Goal: Information Seeking & Learning: Learn about a topic

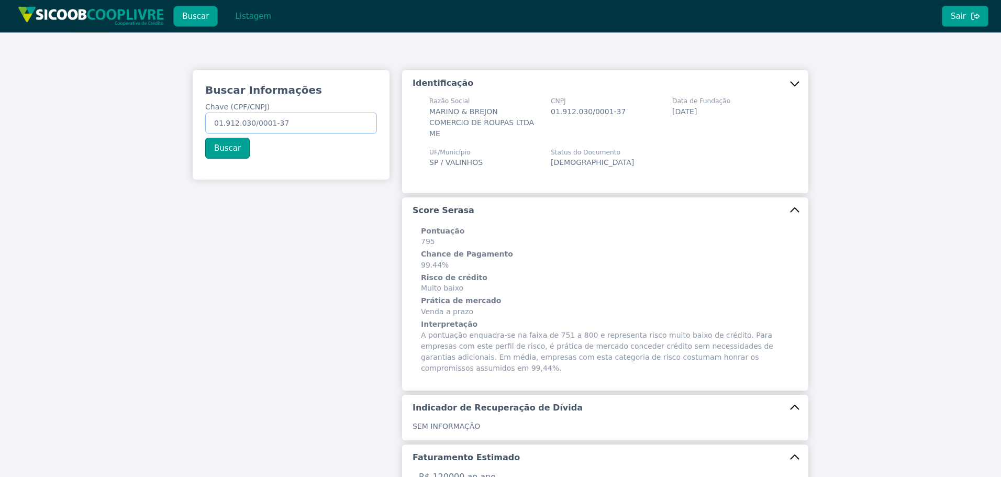
drag, startPoint x: 295, startPoint y: 125, endPoint x: 136, endPoint y: 120, distance: 159.3
click at [106, 121] on div "Buscar Informações Chave (CPF/CNPJ) 01.912.030/0001-37 Buscar Identificação Raz…" at bounding box center [500, 422] width 1001 height 781
paste input "712.788.008-59"
type input "712.788.008-59"
click at [219, 151] on button "Buscar" at bounding box center [227, 148] width 45 height 21
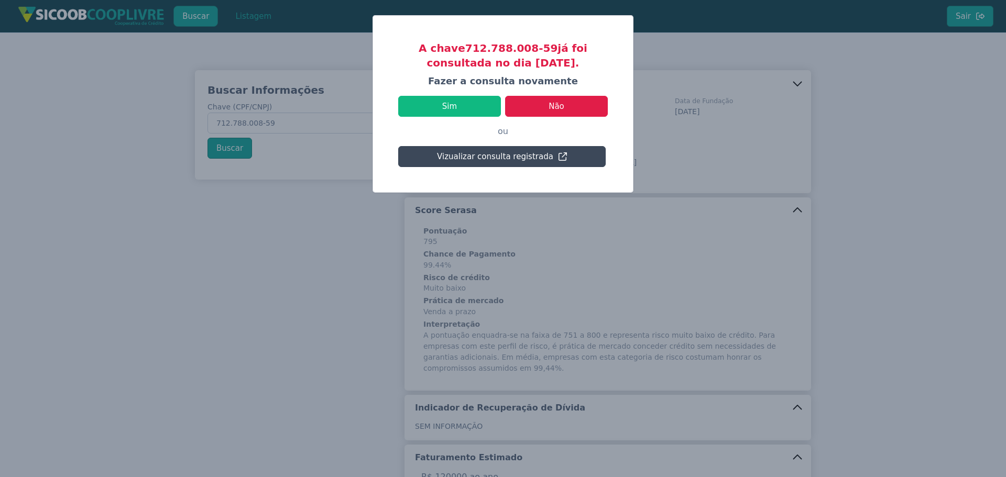
click at [489, 159] on button "Vizualizar consulta registrada" at bounding box center [501, 156] width 207 height 21
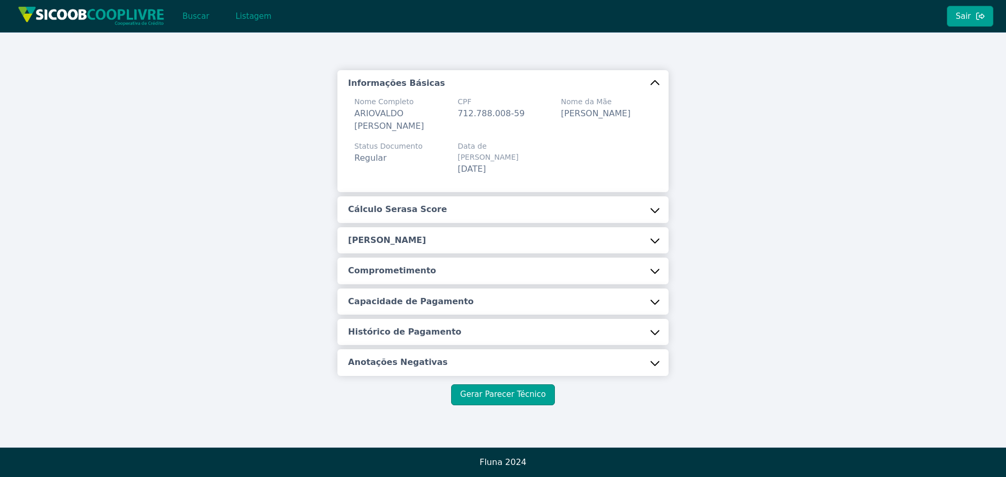
click at [475, 197] on button "Cálculo Serasa Score" at bounding box center [502, 209] width 330 height 26
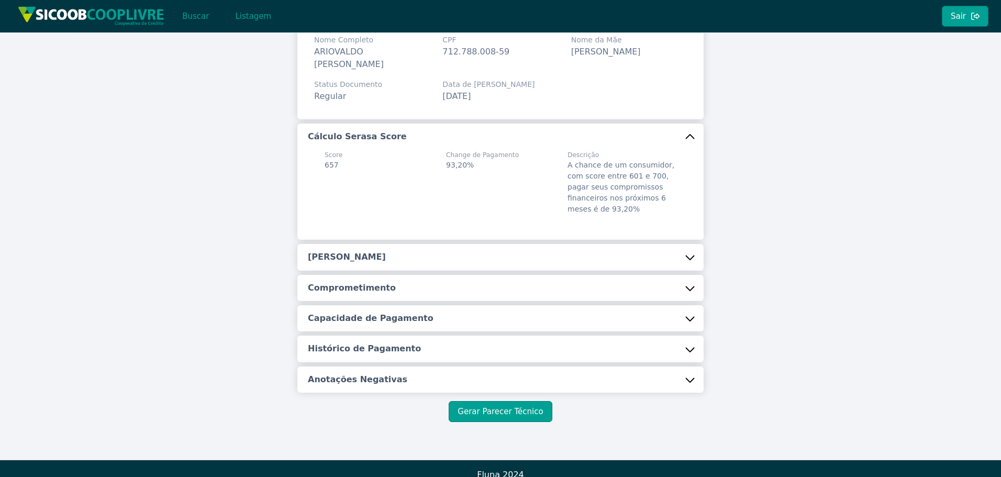
click at [389, 255] on button "[PERSON_NAME]" at bounding box center [500, 257] width 406 height 26
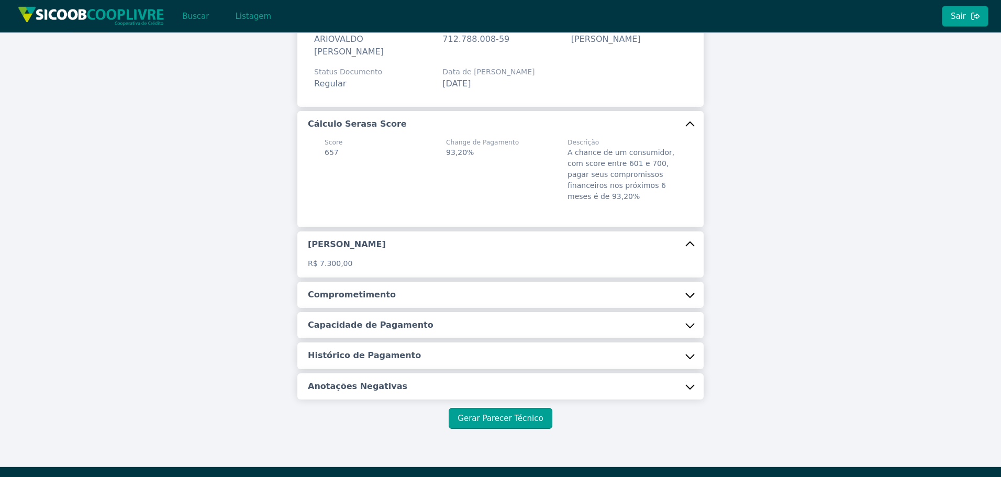
scroll to position [81, 0]
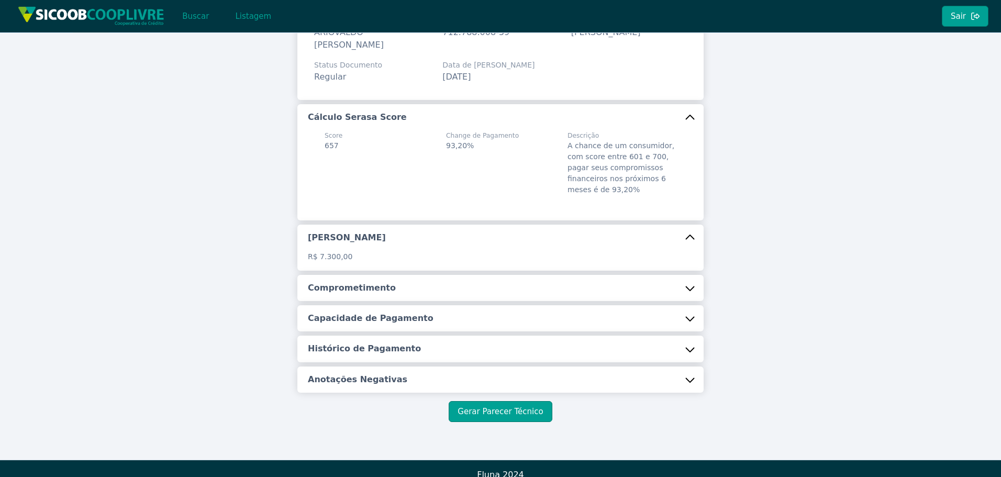
click at [374, 282] on h5 "Comprometimento" at bounding box center [352, 288] width 88 height 12
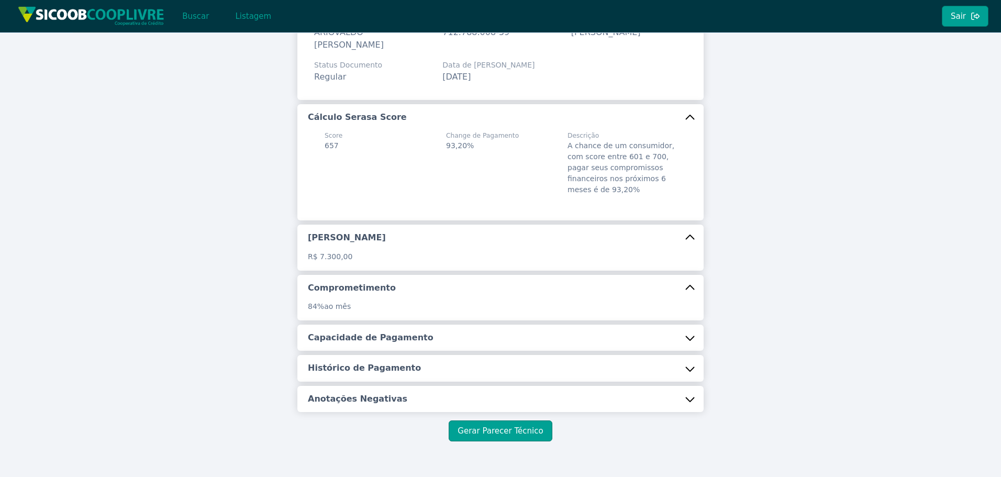
click at [374, 332] on h5 "Capacidade de Pagamento" at bounding box center [371, 338] width 126 height 12
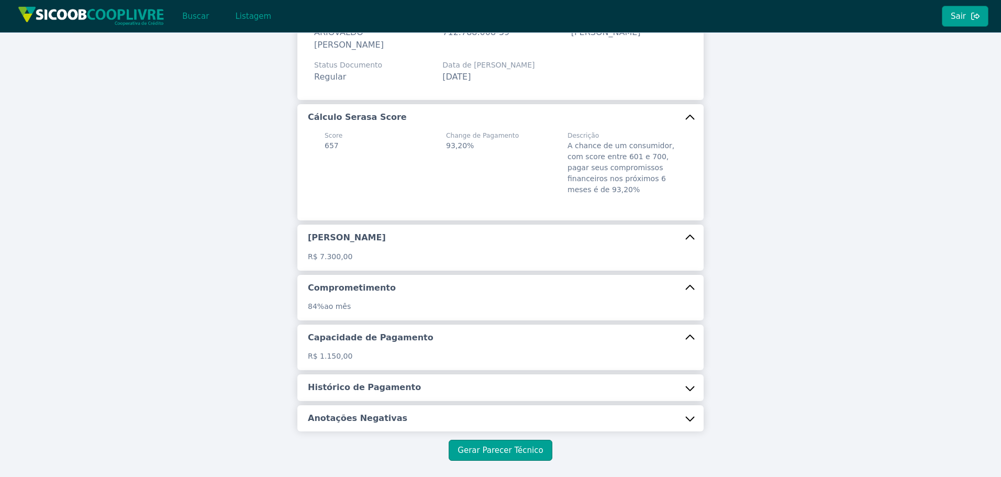
click at [382, 382] on h5 "Histórico de Pagamento" at bounding box center [364, 388] width 113 height 12
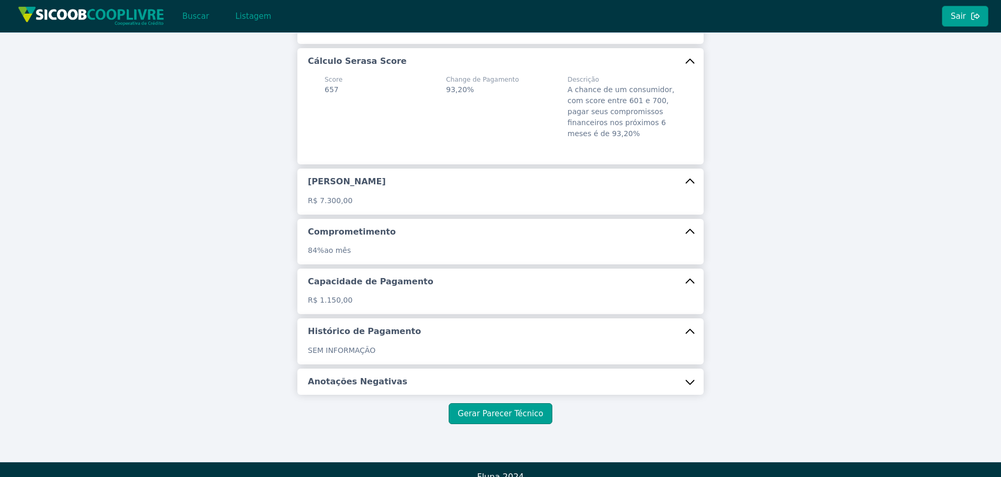
scroll to position [139, 0]
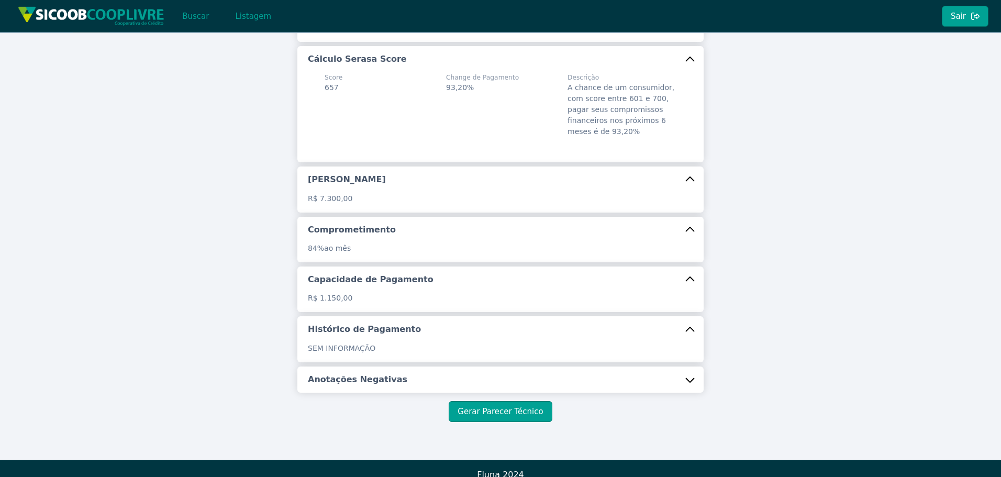
click at [372, 379] on button "Anotações Negativas" at bounding box center [500, 380] width 406 height 26
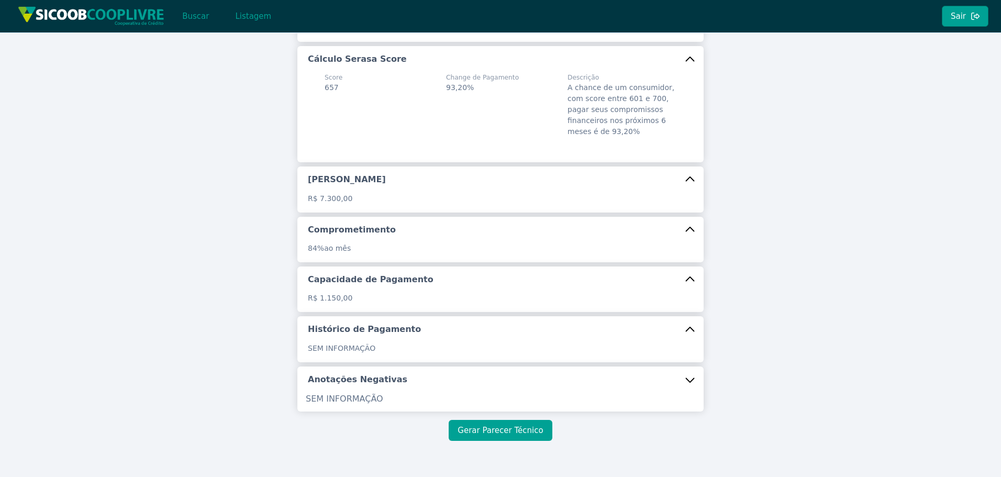
click at [487, 420] on button "Gerar Parecer Técnico" at bounding box center [500, 430] width 103 height 21
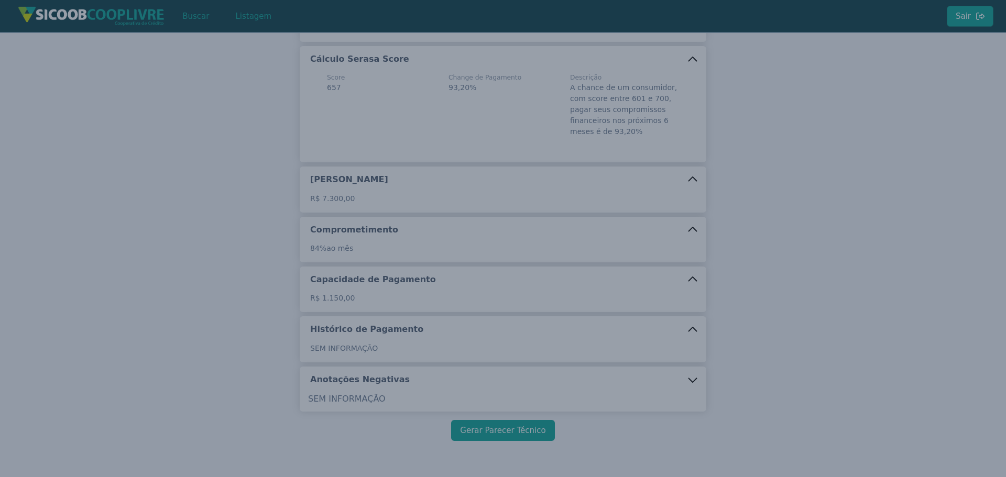
click at [487, 338] on body "Buscar Listagem Sair Informações Básicas Nome Completo ARIOVALDO [PERSON_NAME] …" at bounding box center [503, 99] width 1006 height 477
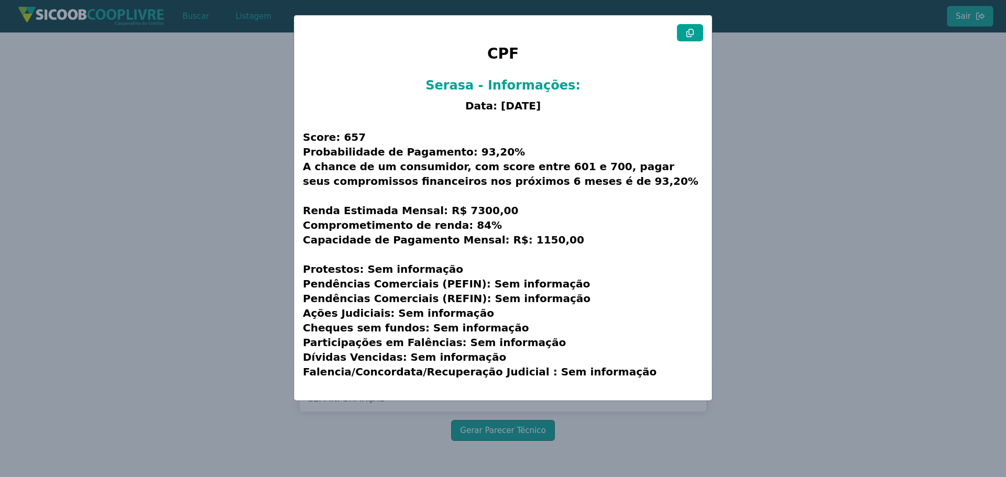
click at [691, 35] on icon at bounding box center [689, 33] width 7 height 8
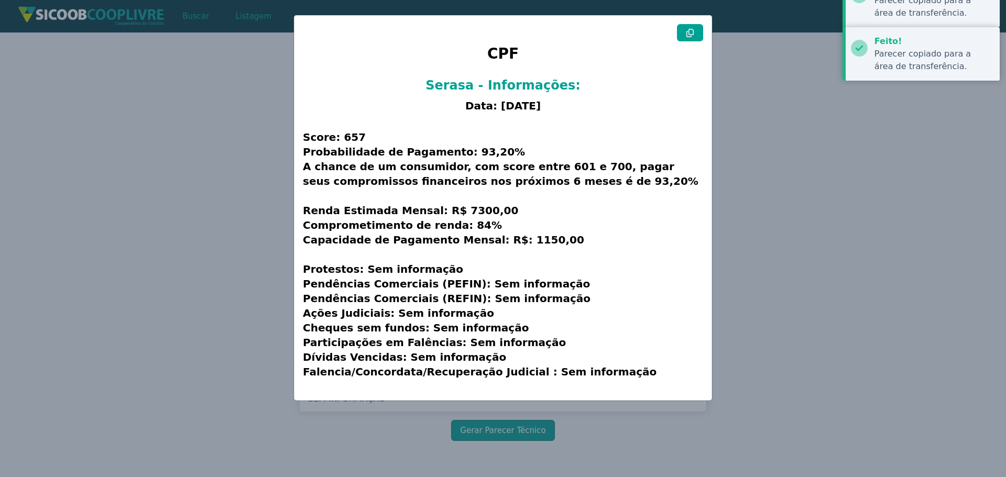
click at [691, 35] on icon at bounding box center [689, 33] width 7 height 8
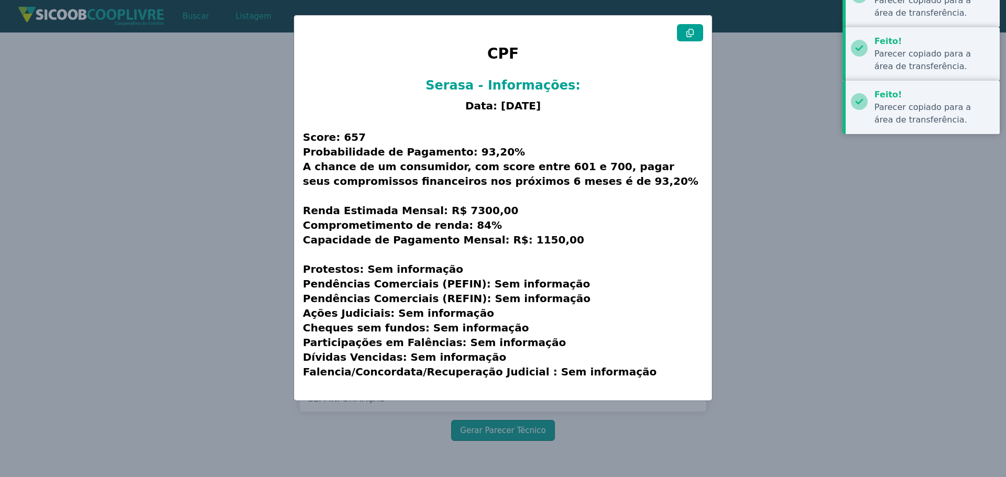
click at [149, 208] on modal-container "CPF Serasa - Informações: Data: [DATE] Score: 657 Probabilidade de Pagamento: 9…" at bounding box center [503, 238] width 1006 height 477
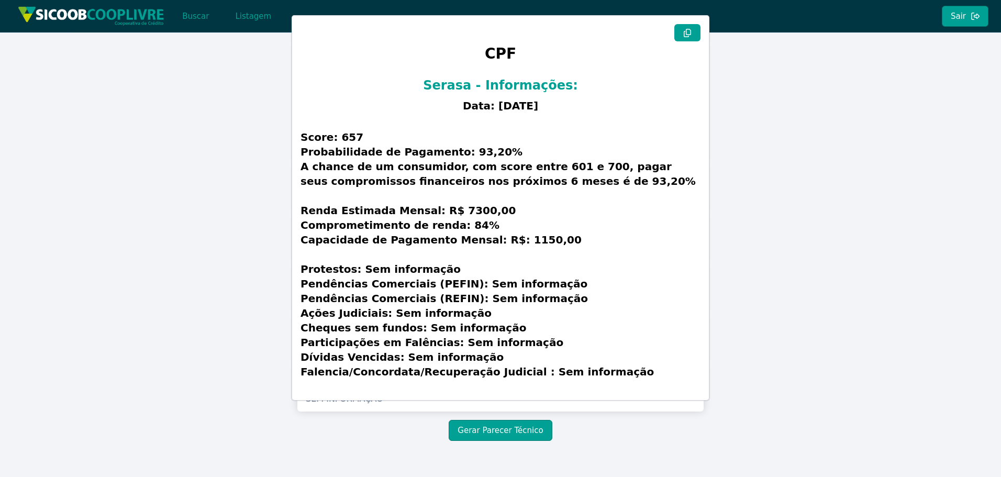
click at [210, 201] on modal-container "CPF Serasa - Informações: Data: [DATE] Score: 657 Probabilidade de Pagamento: 9…" at bounding box center [500, 238] width 1001 height 477
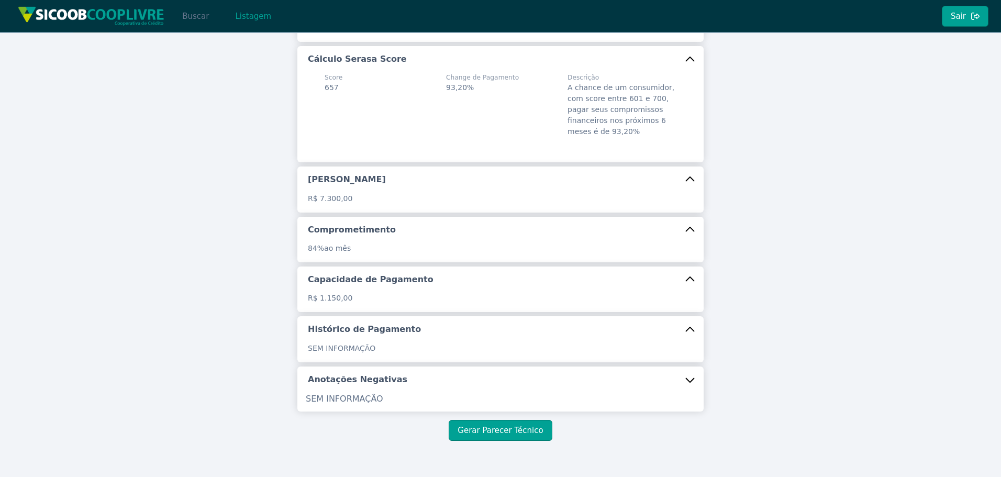
click at [202, 19] on button "Buscar" at bounding box center [195, 16] width 45 height 21
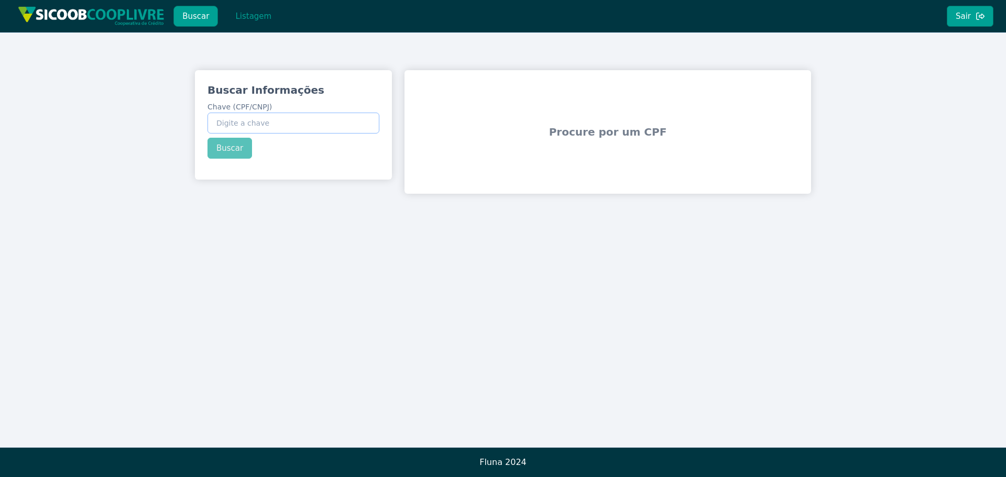
click at [271, 123] on input "Chave (CPF/CNPJ)" at bounding box center [293, 123] width 172 height 21
paste input "07.997.569/0001-12"
type input "07.997.569/0001-12"
click at [242, 147] on div "Buscar Informações Chave (CPF/CNPJ) 07.997.569/0001-12 Buscar" at bounding box center [293, 120] width 197 height 101
click at [242, 151] on button "Buscar" at bounding box center [229, 148] width 45 height 21
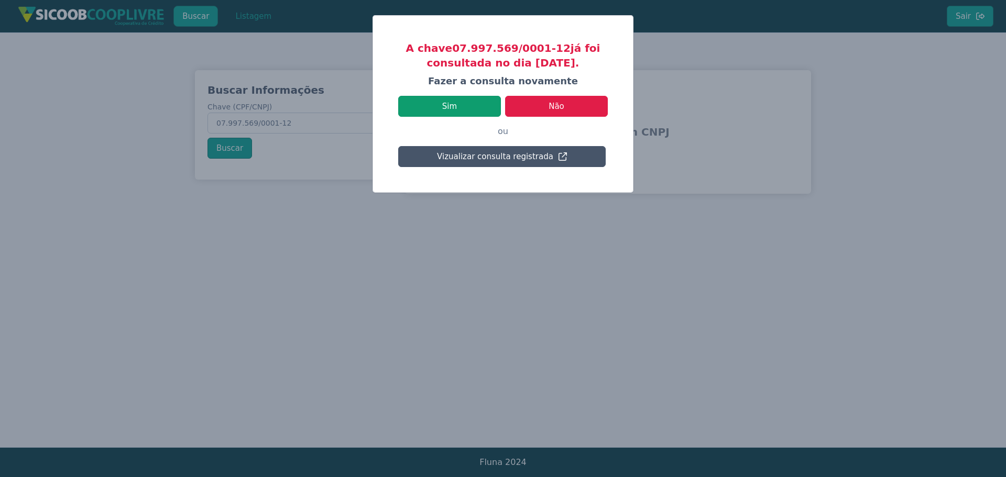
click at [468, 109] on button "Sim" at bounding box center [449, 106] width 103 height 21
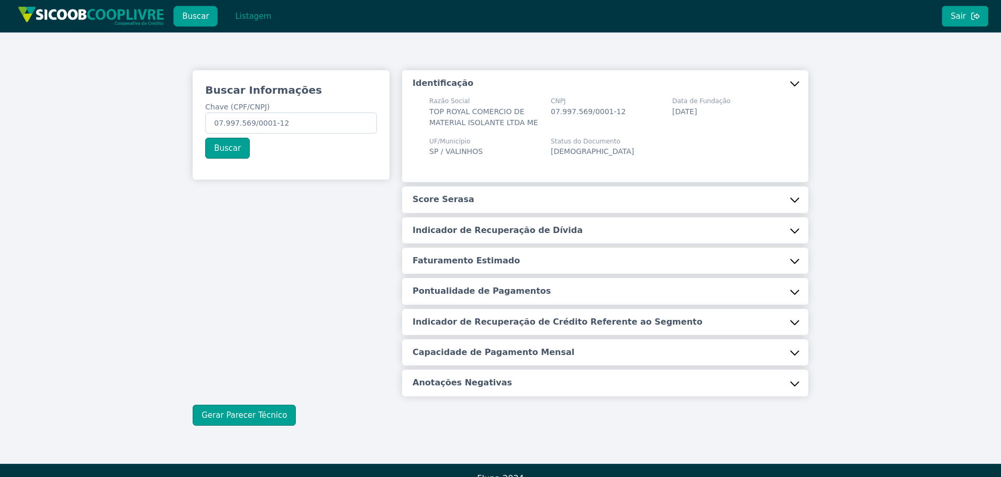
click at [497, 198] on button "Score Serasa" at bounding box center [605, 199] width 406 height 26
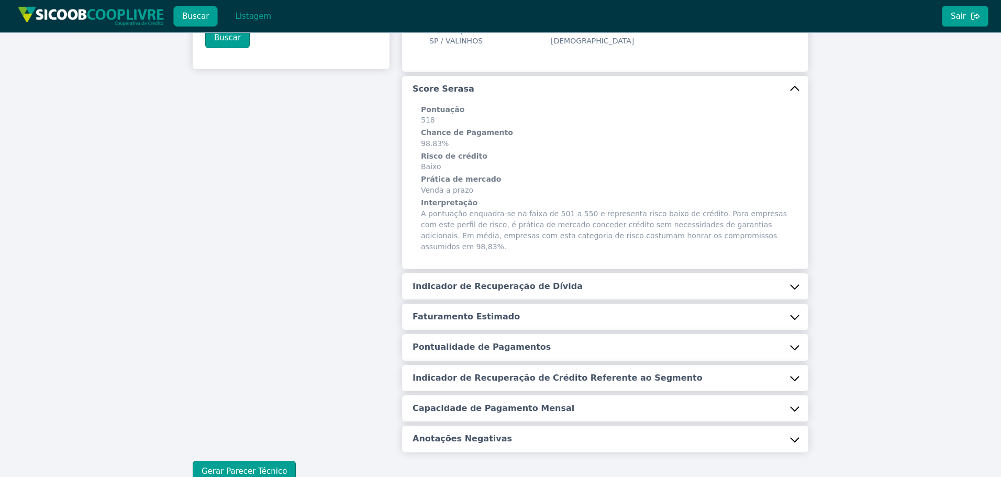
scroll to position [157, 0]
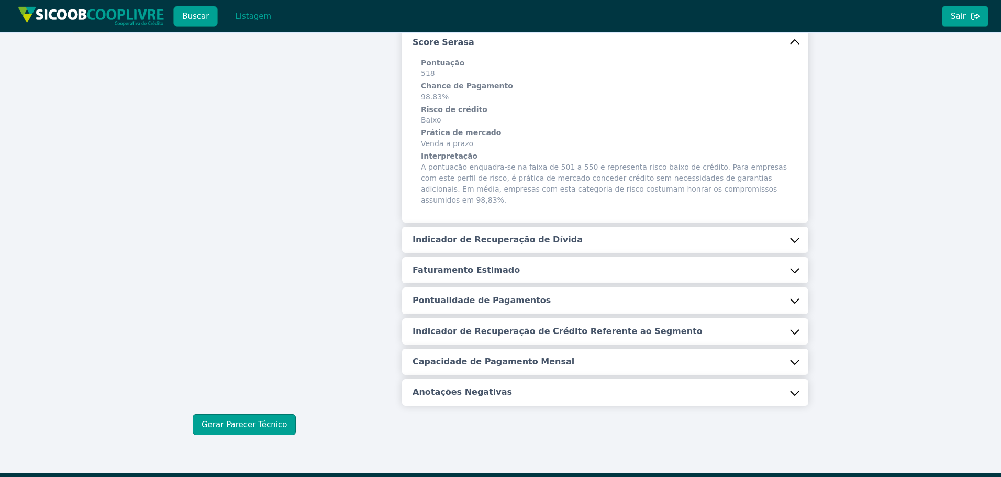
click at [482, 234] on h5 "Indicador de Recuperação de Dívida" at bounding box center [498, 240] width 170 height 12
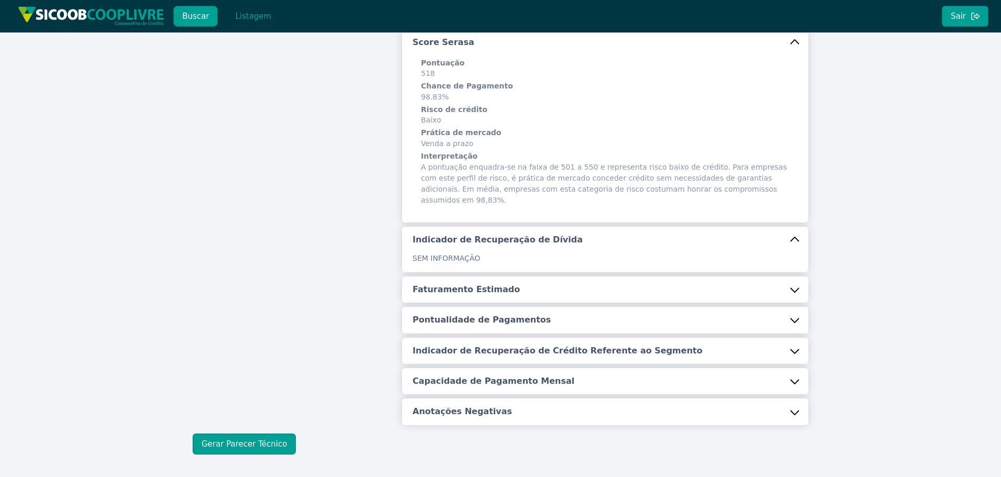
scroll to position [191, 0]
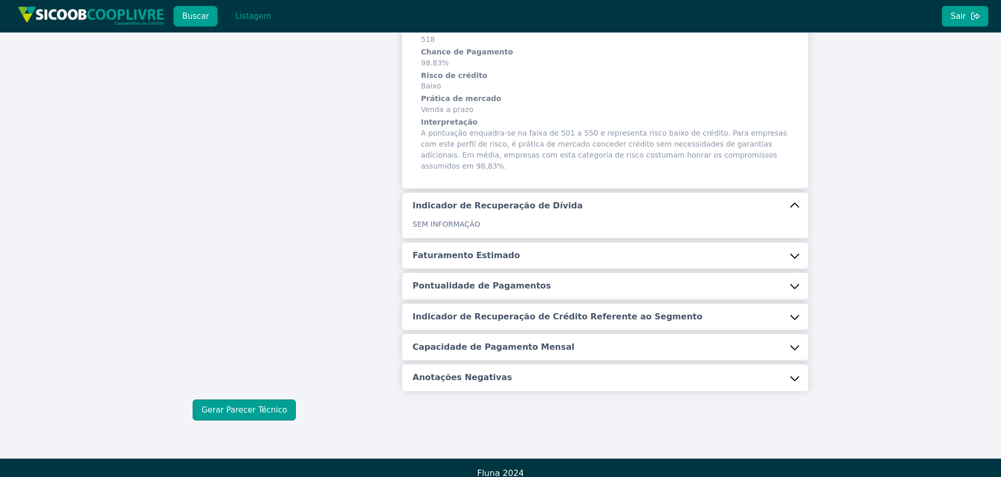
click at [483, 250] on h5 "Faturamento Estimado" at bounding box center [466, 256] width 107 height 12
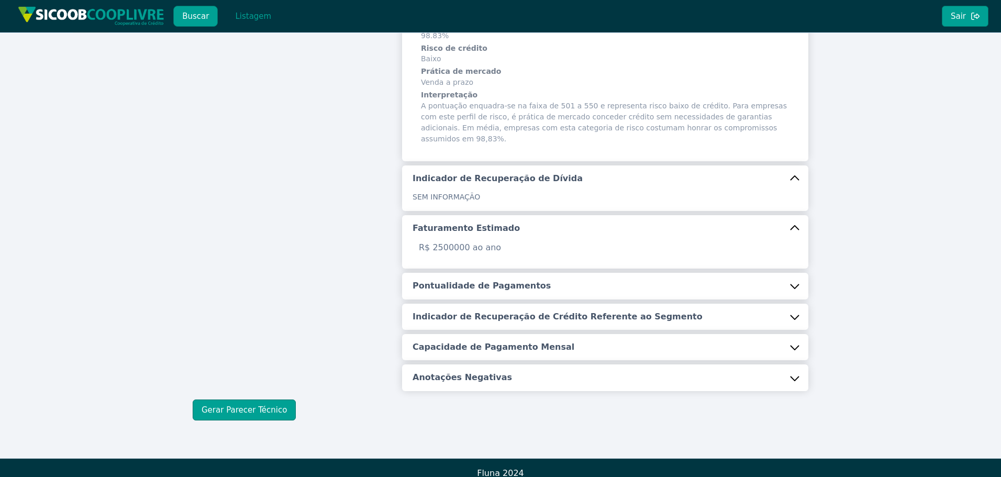
click at [481, 280] on h5 "Pontualidade de Pagamentos" at bounding box center [482, 286] width 138 height 12
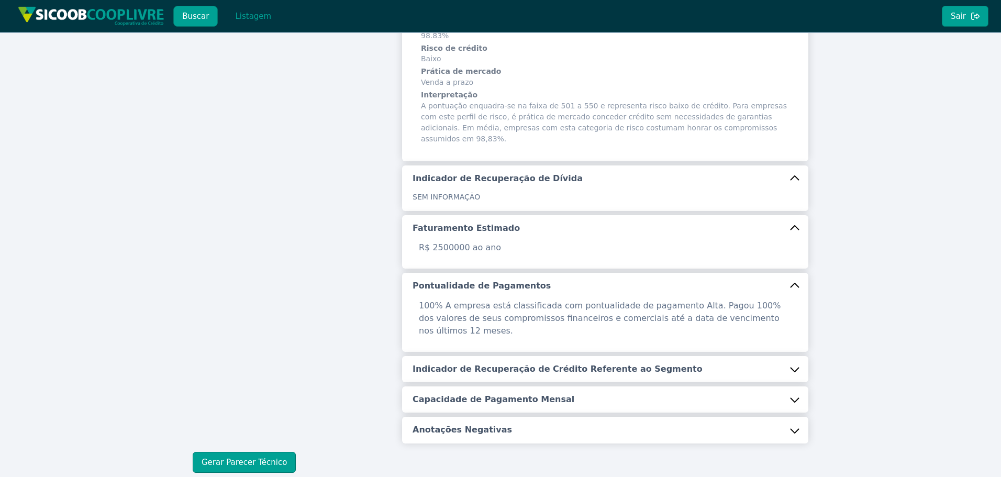
scroll to position [258, 0]
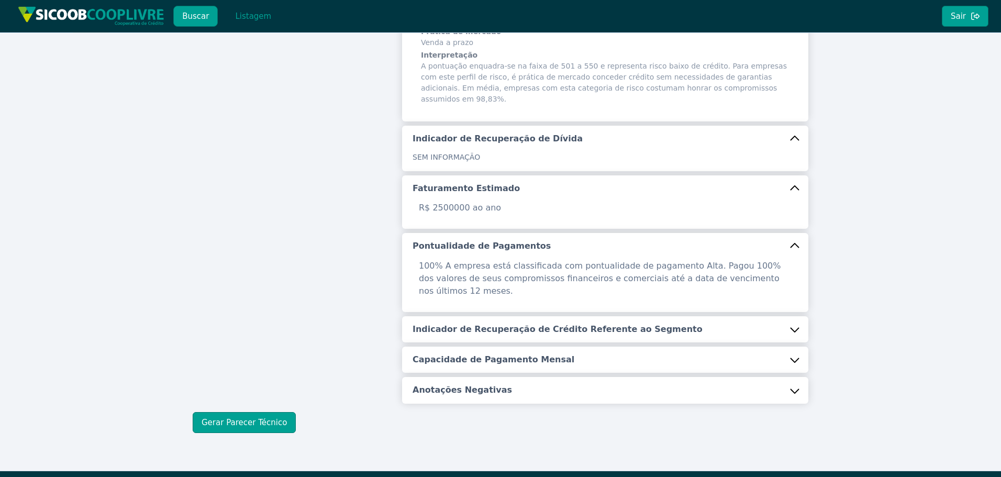
click at [497, 316] on button "Indicador de Recuperação de Crédito Referente ao Segmento" at bounding box center [605, 329] width 406 height 26
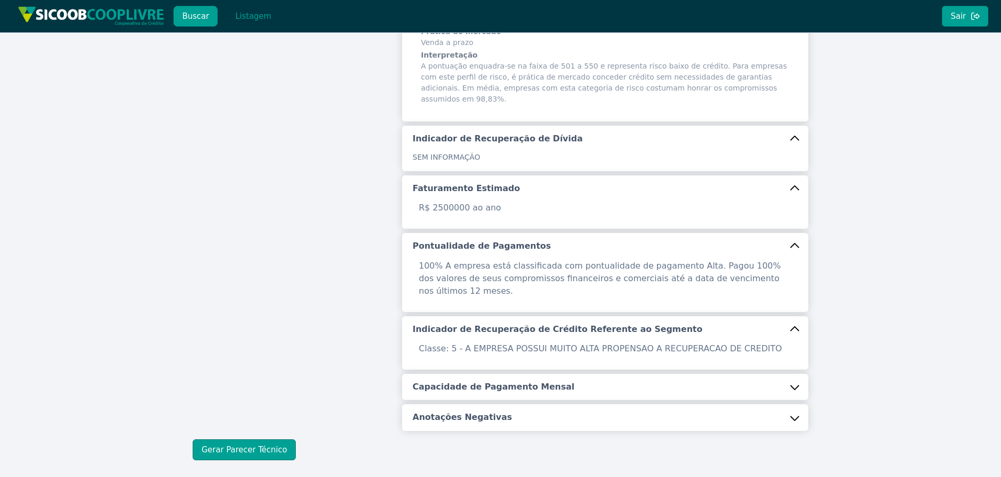
click at [456, 381] on h5 "Capacidade de Pagamento Mensal" at bounding box center [494, 387] width 162 height 12
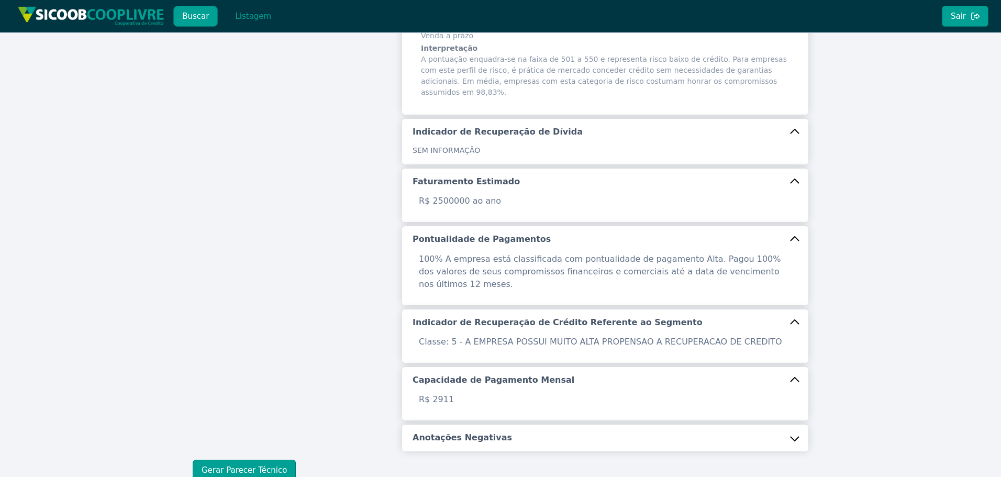
scroll to position [313, 0]
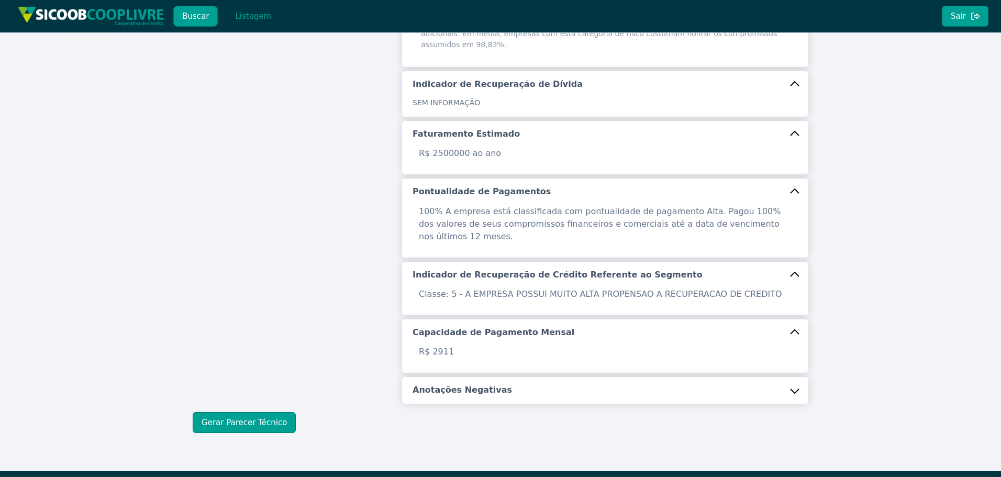
click at [449, 377] on button "Anotações Negativas" at bounding box center [605, 390] width 406 height 26
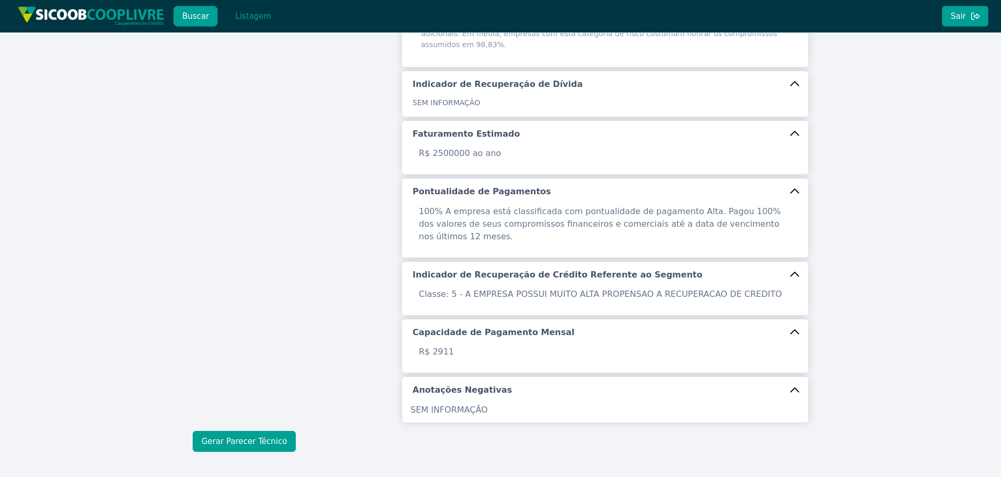
click at [262, 431] on button "Gerar Parecer Técnico" at bounding box center [244, 441] width 103 height 21
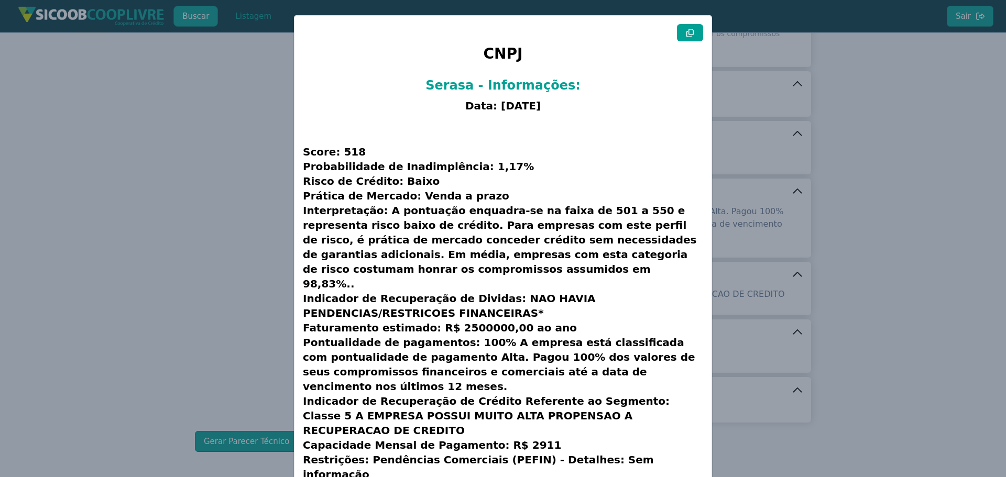
click at [686, 32] on icon at bounding box center [689, 33] width 7 height 8
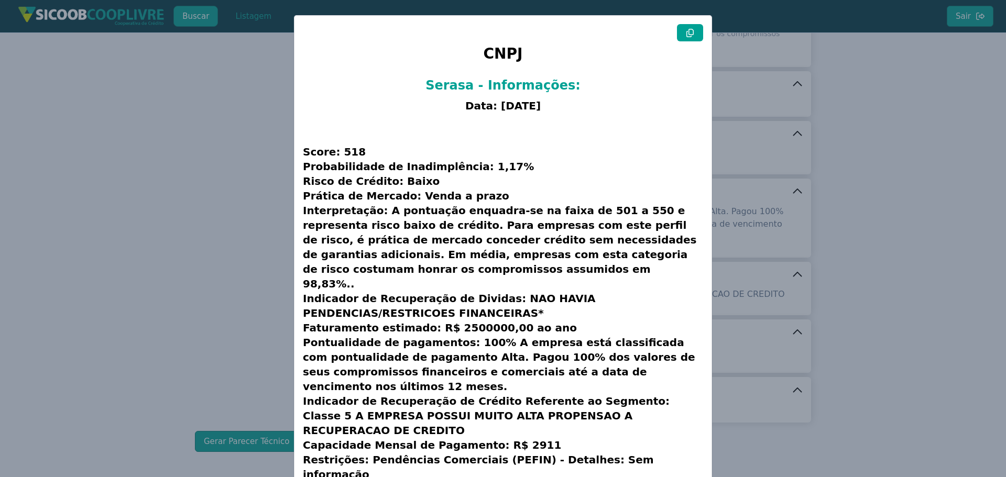
click at [686, 32] on icon at bounding box center [689, 33] width 7 height 8
click at [178, 185] on modal-container "CNPJ Serasa - Informações: Data: [DATE] Score: 518 Probabilidade de Inadimplênc…" at bounding box center [503, 238] width 1006 height 477
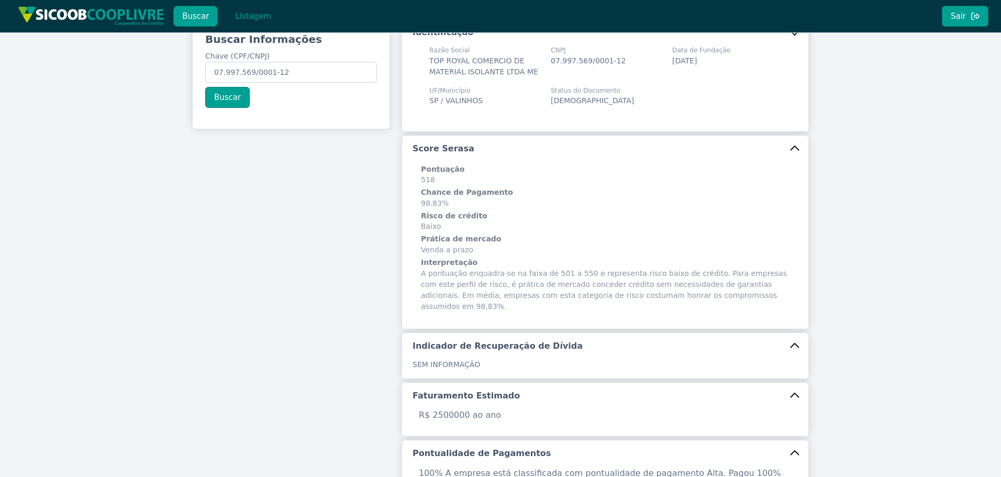
scroll to position [0, 0]
